Goal: Browse casually

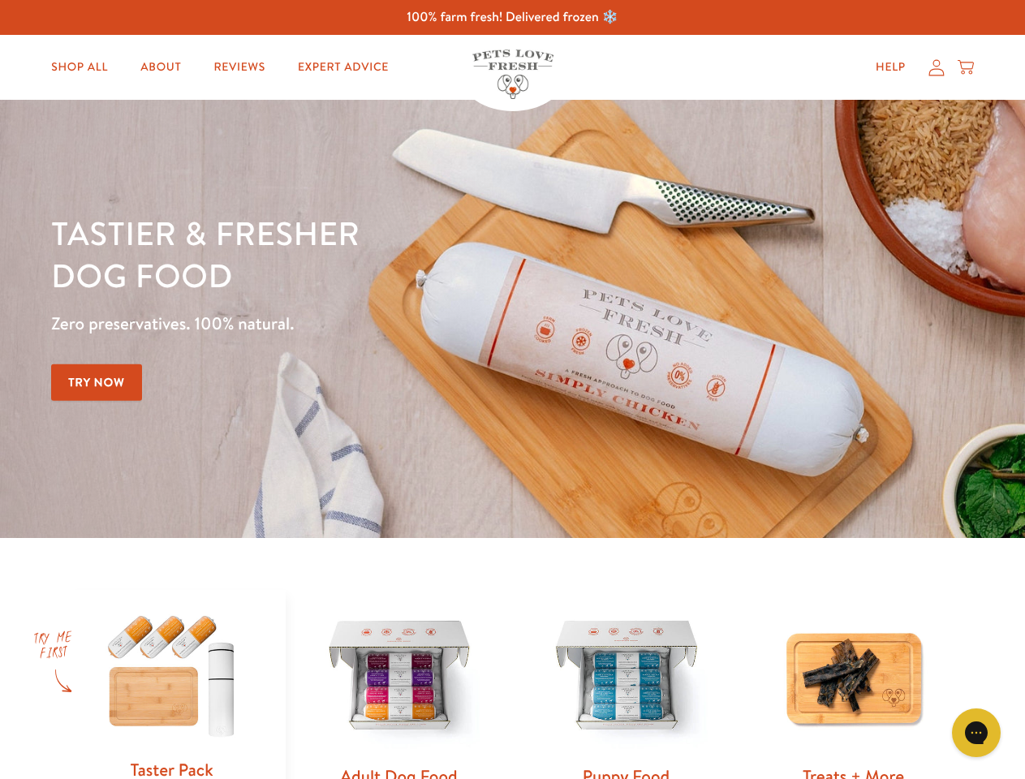
click at [512, 390] on div "Tastier & fresher dog food Zero preservatives. 100% natural. Try Now" at bounding box center [358, 319] width 615 height 214
click at [976, 733] on icon "Gorgias live chat" at bounding box center [975, 732] width 15 height 15
